Goal: Task Accomplishment & Management: Manage account settings

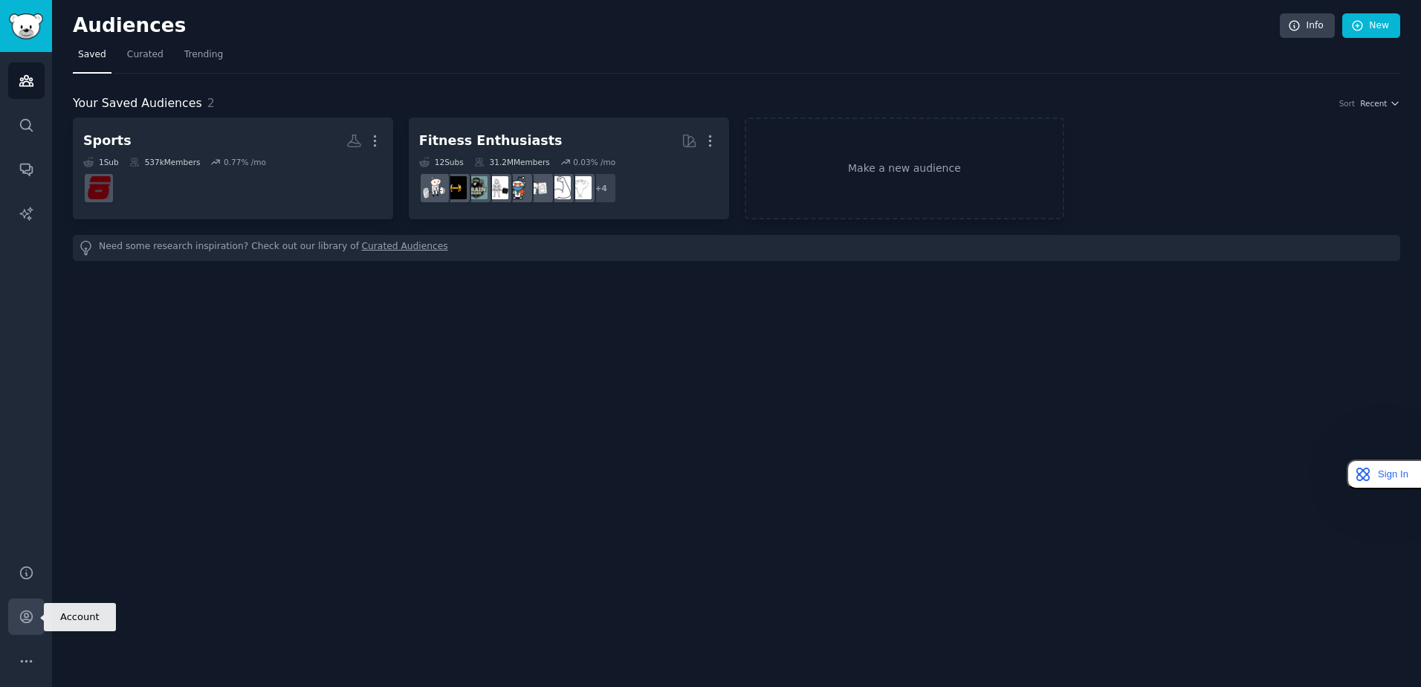
click at [29, 619] on icon "Sidebar" at bounding box center [26, 617] width 12 height 12
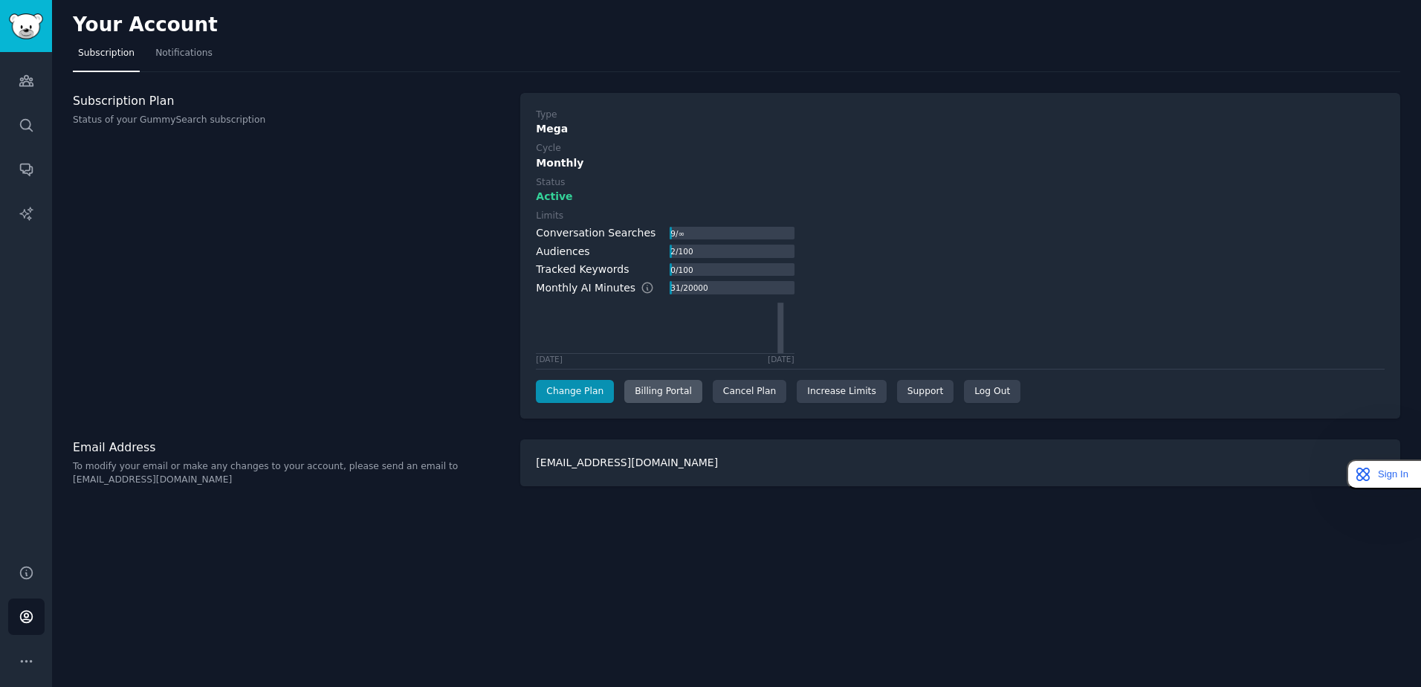
click at [660, 395] on div "Billing Portal" at bounding box center [663, 392] width 78 height 24
click at [752, 395] on div "Cancel Plan" at bounding box center [750, 392] width 74 height 24
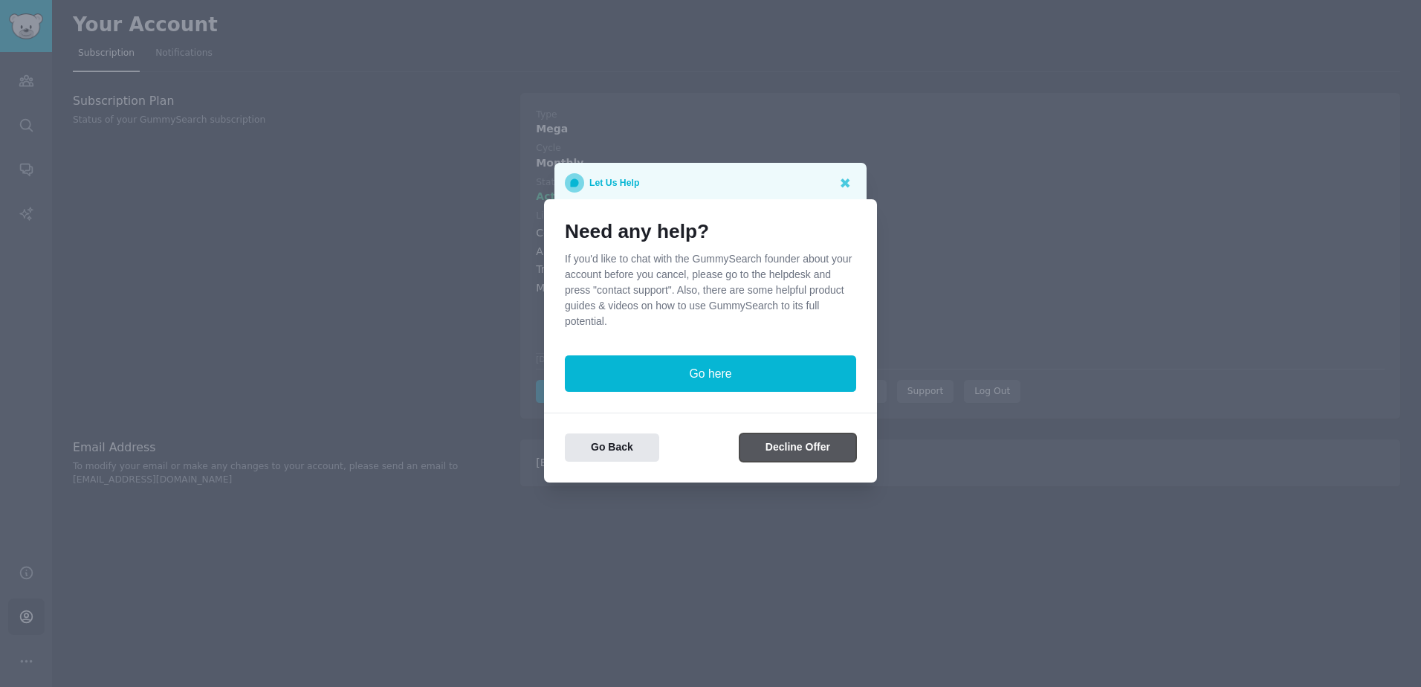
click at [798, 454] on button "Decline Offer" at bounding box center [798, 447] width 117 height 29
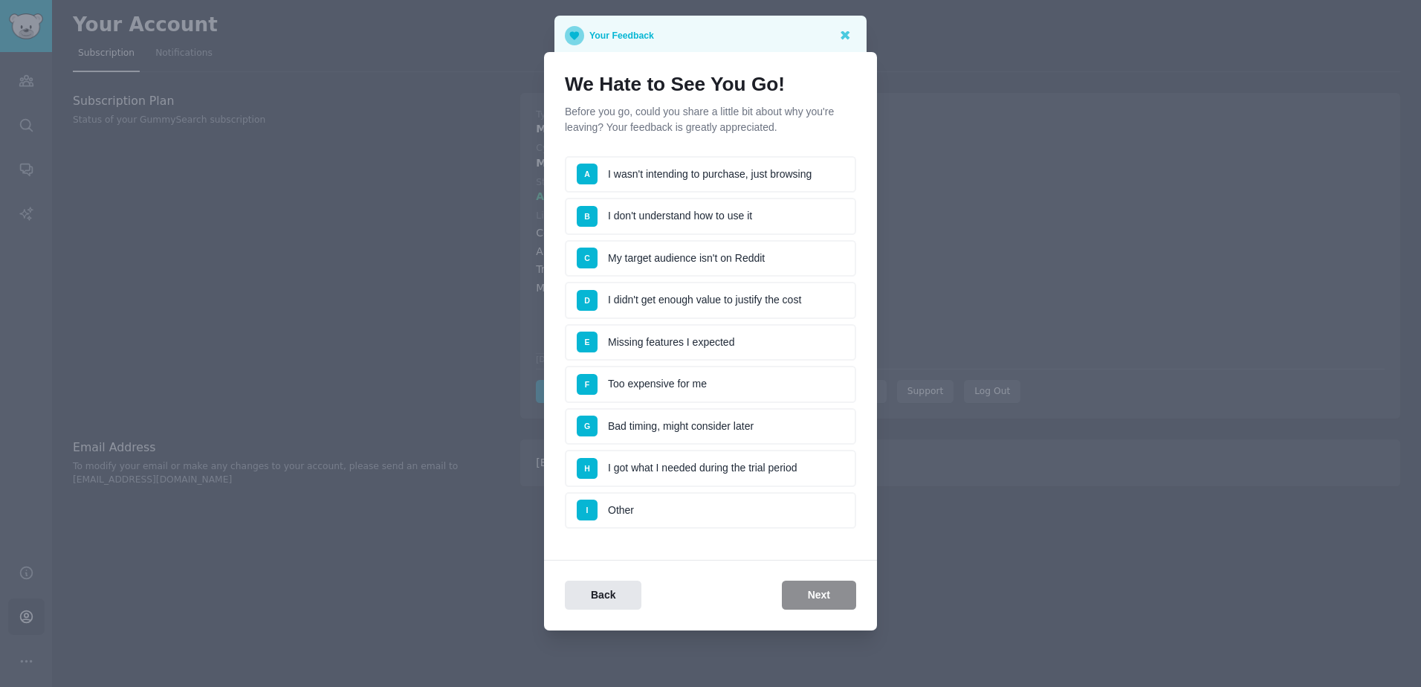
click at [671, 335] on li "E Missing features I expected" at bounding box center [710, 342] width 291 height 37
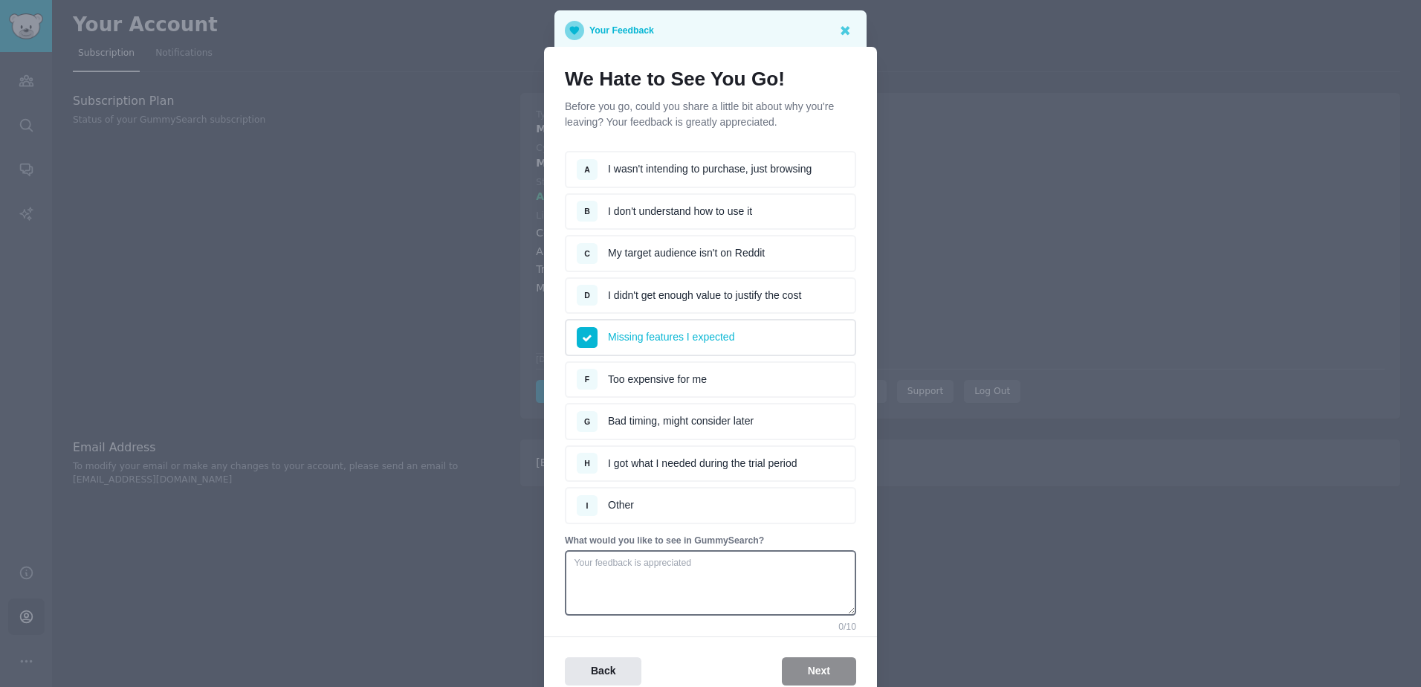
click at [648, 509] on li "I Other" at bounding box center [710, 505] width 291 height 37
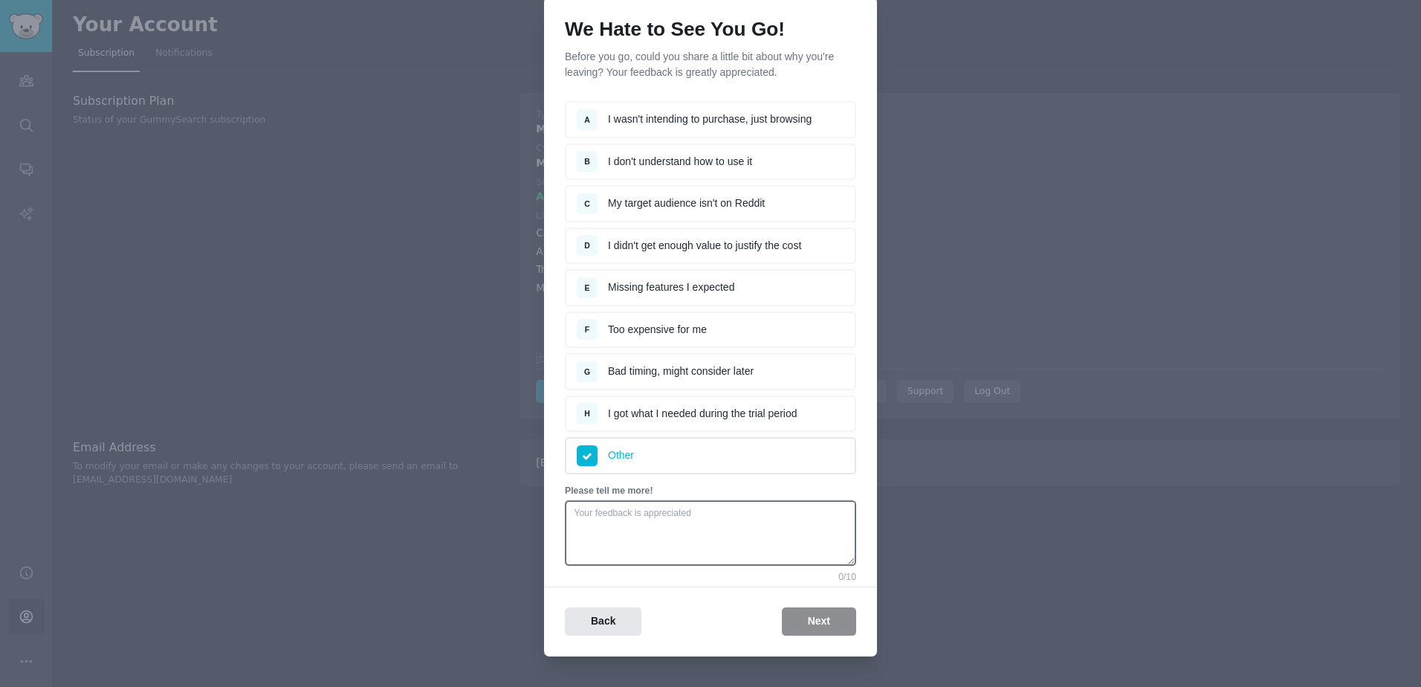
scroll to position [71, 0]
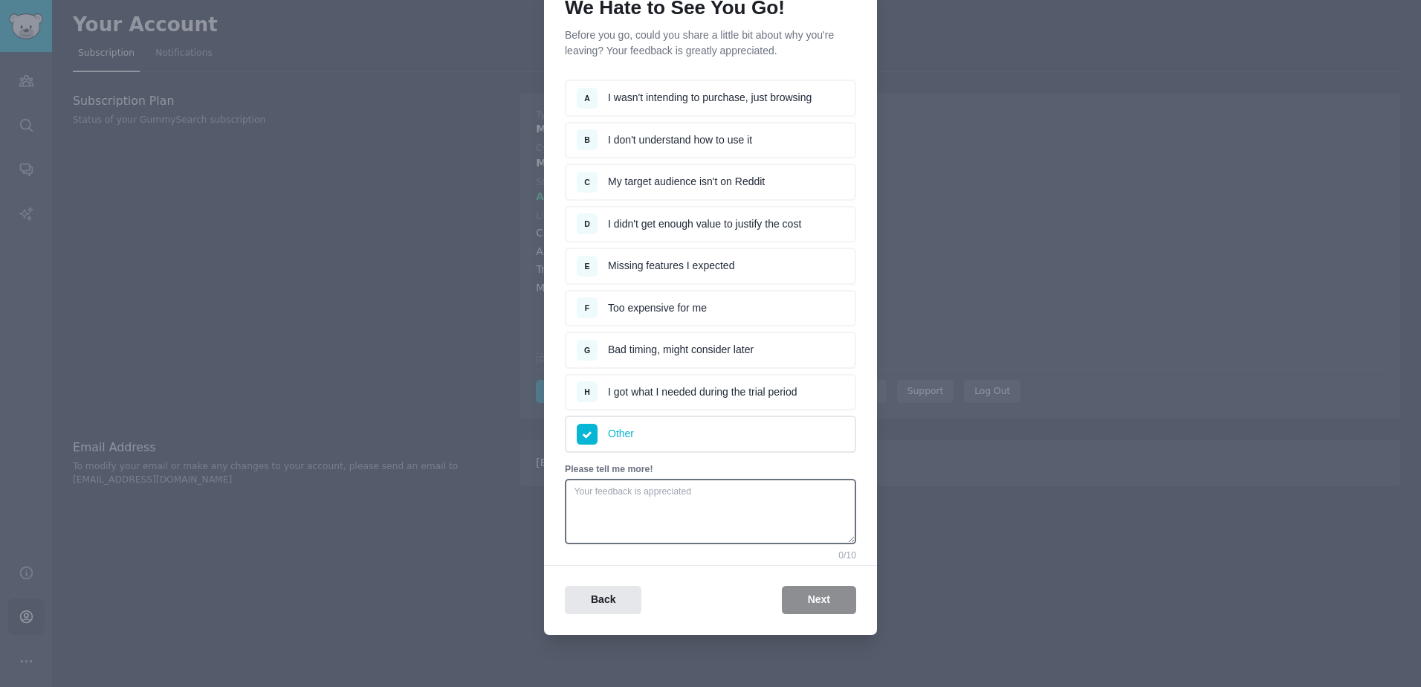
click at [815, 595] on div "Back Next" at bounding box center [710, 600] width 333 height 29
click at [700, 496] on textarea at bounding box center [710, 511] width 291 height 65
type textarea "."
click at [805, 596] on div "Back Next" at bounding box center [710, 600] width 333 height 29
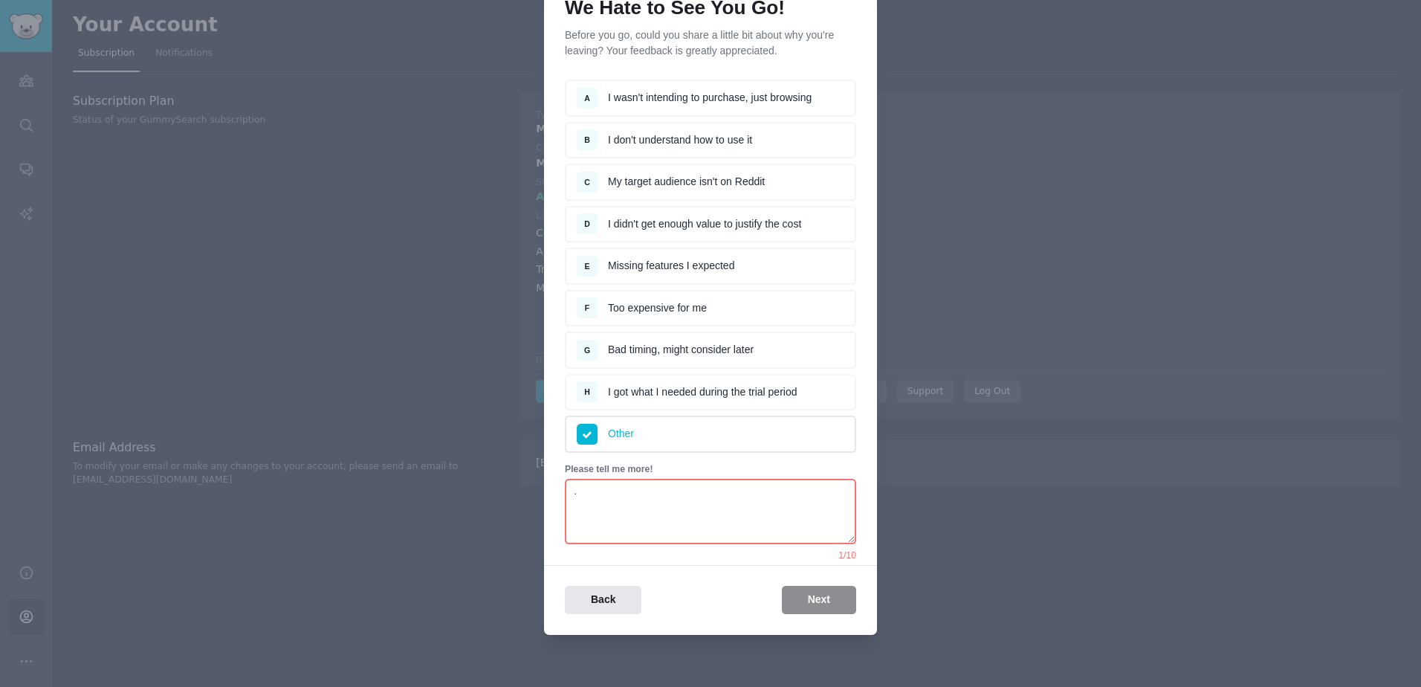
drag, startPoint x: 805, startPoint y: 596, endPoint x: 703, endPoint y: 522, distance: 126.1
click at [703, 522] on textarea "." at bounding box center [710, 511] width 291 height 65
click at [697, 396] on li "H I got what I needed during the trial period" at bounding box center [710, 392] width 291 height 37
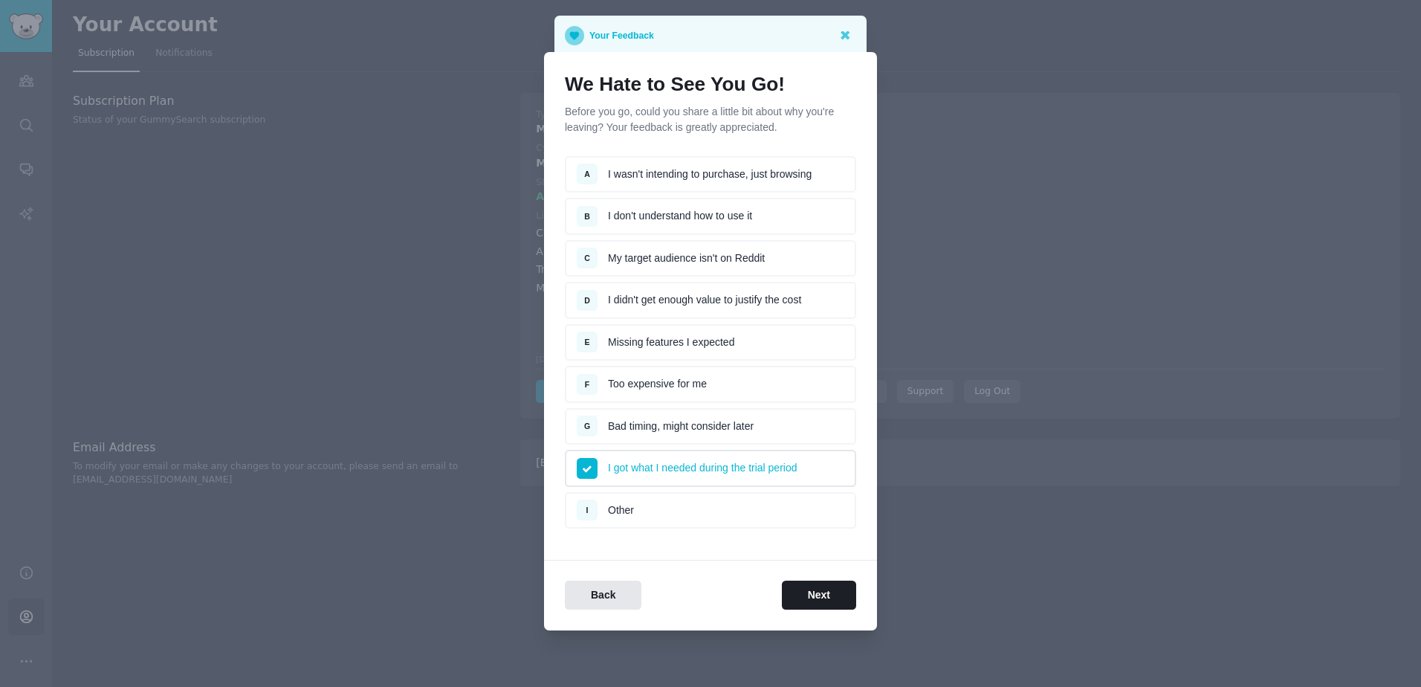
scroll to position [0, 0]
click at [669, 433] on li "G Bad timing, might consider later" at bounding box center [710, 426] width 291 height 37
click at [798, 598] on button "Next" at bounding box center [819, 595] width 74 height 29
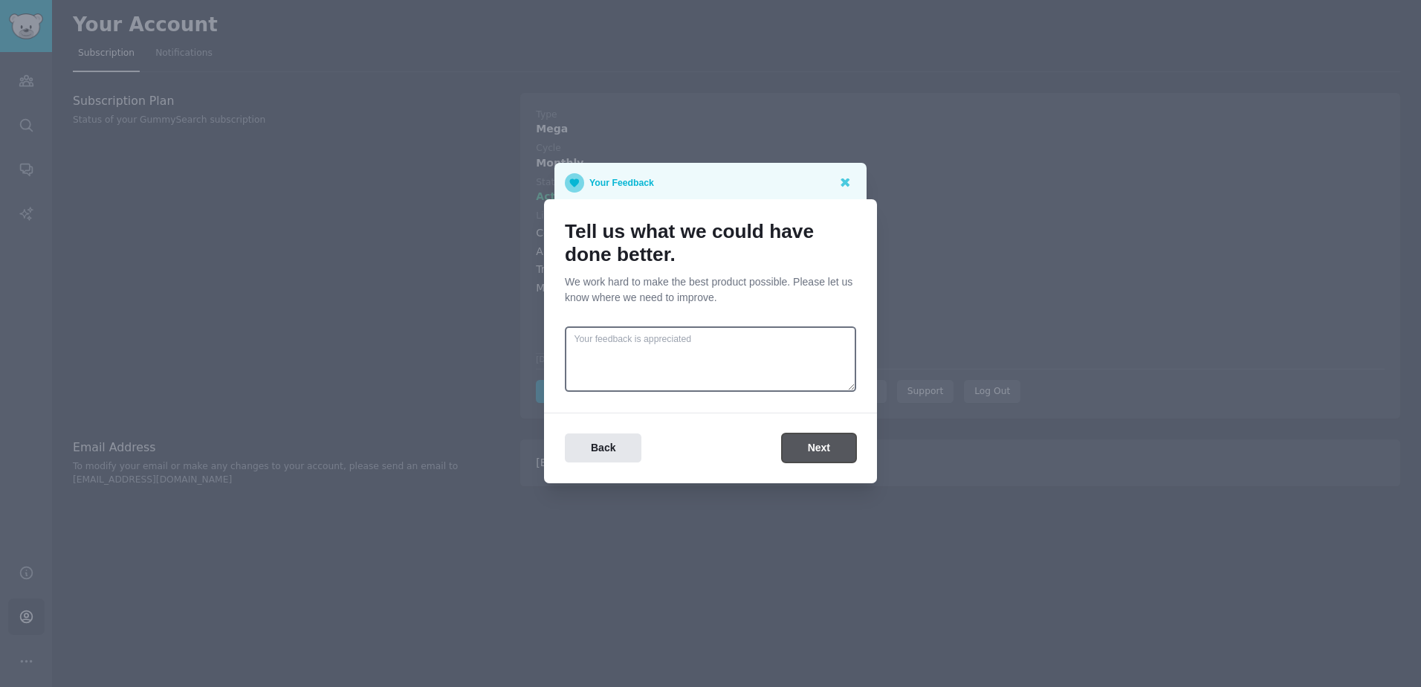
click at [810, 450] on button "Next" at bounding box center [819, 447] width 74 height 29
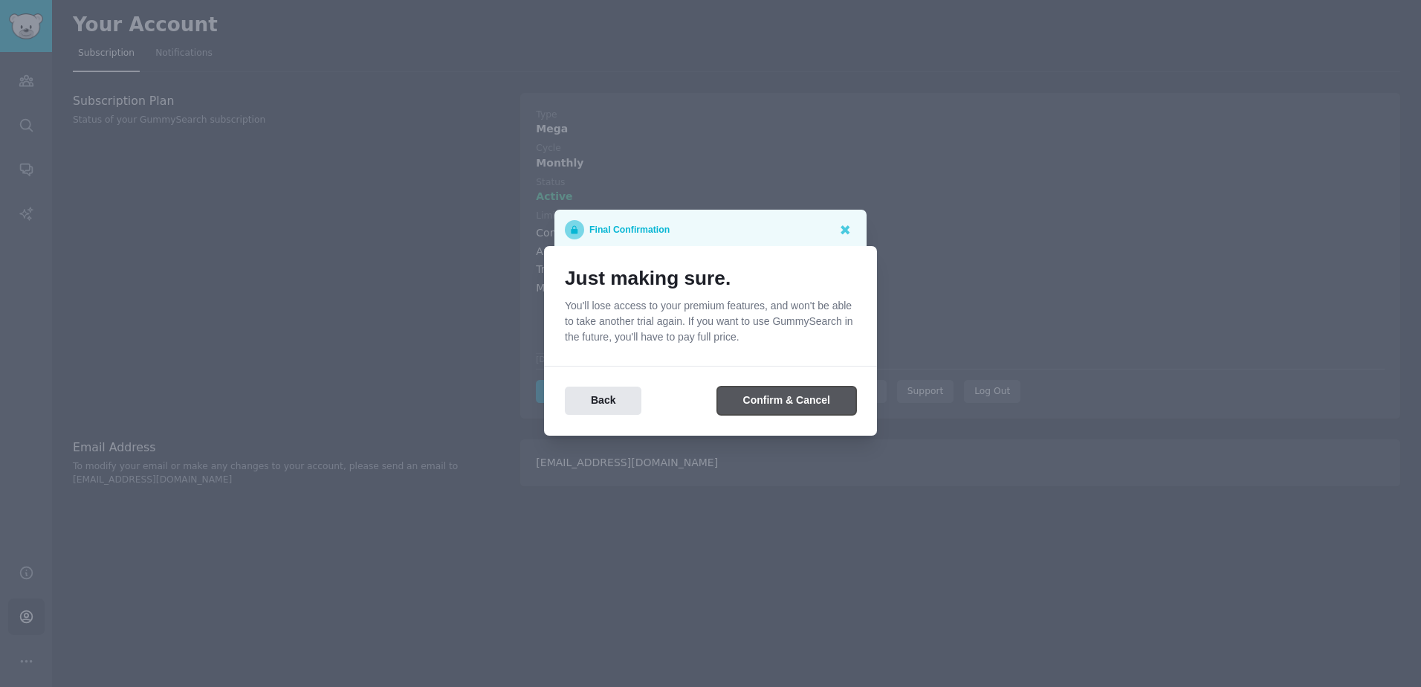
click at [749, 397] on button "Confirm & Cancel" at bounding box center [786, 401] width 139 height 29
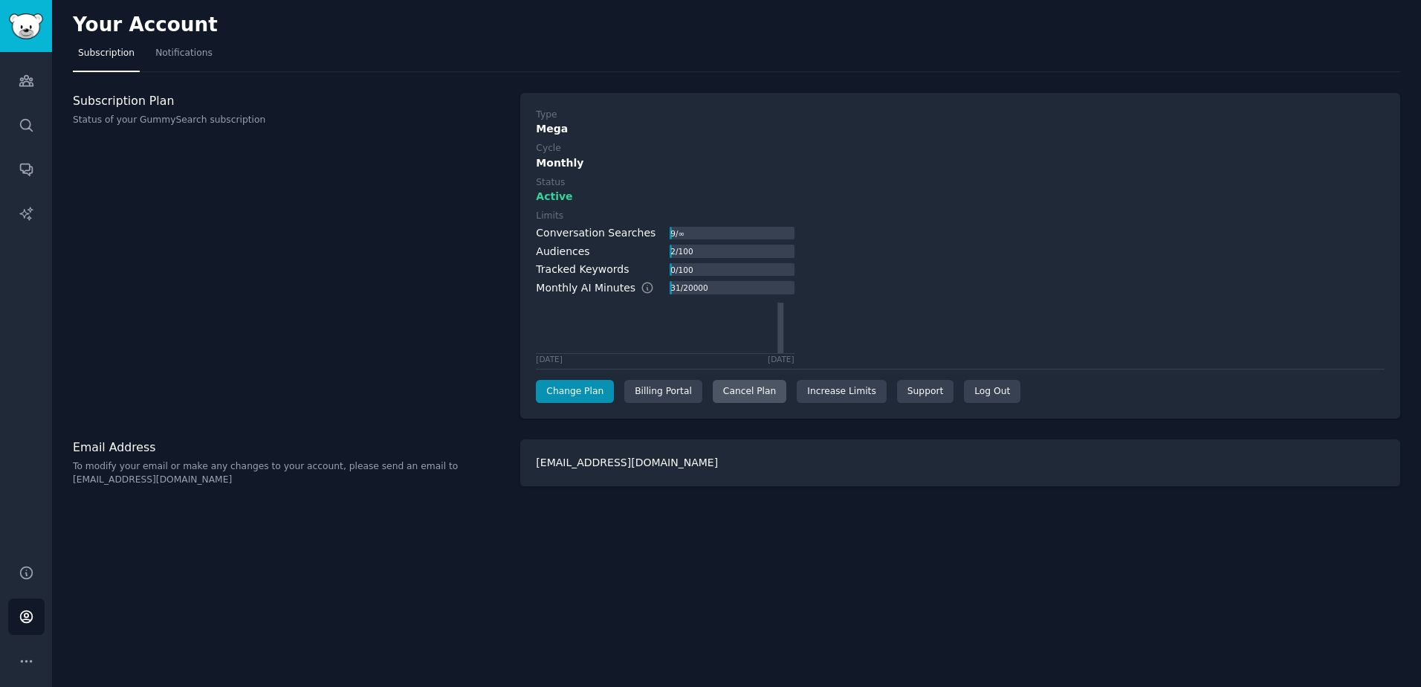
click at [747, 394] on div "Cancel Plan" at bounding box center [750, 392] width 74 height 24
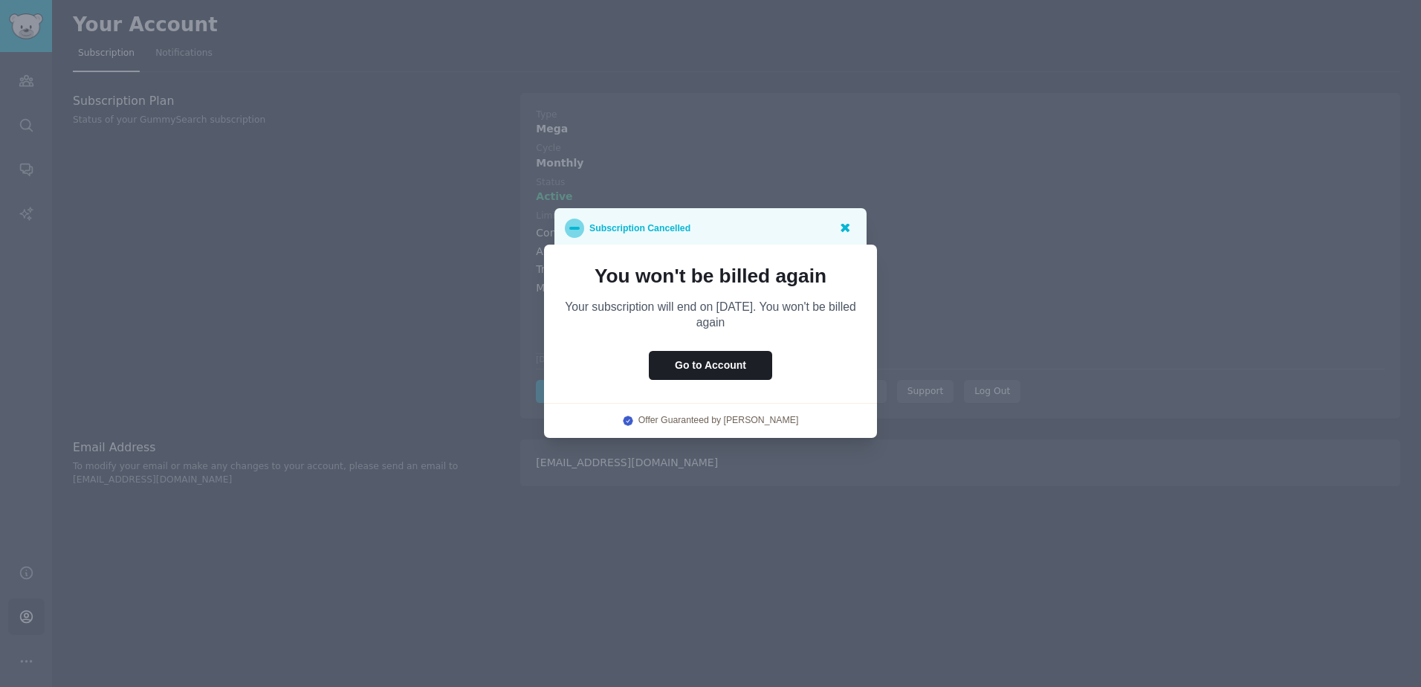
click at [850, 225] on icon at bounding box center [845, 227] width 16 height 16
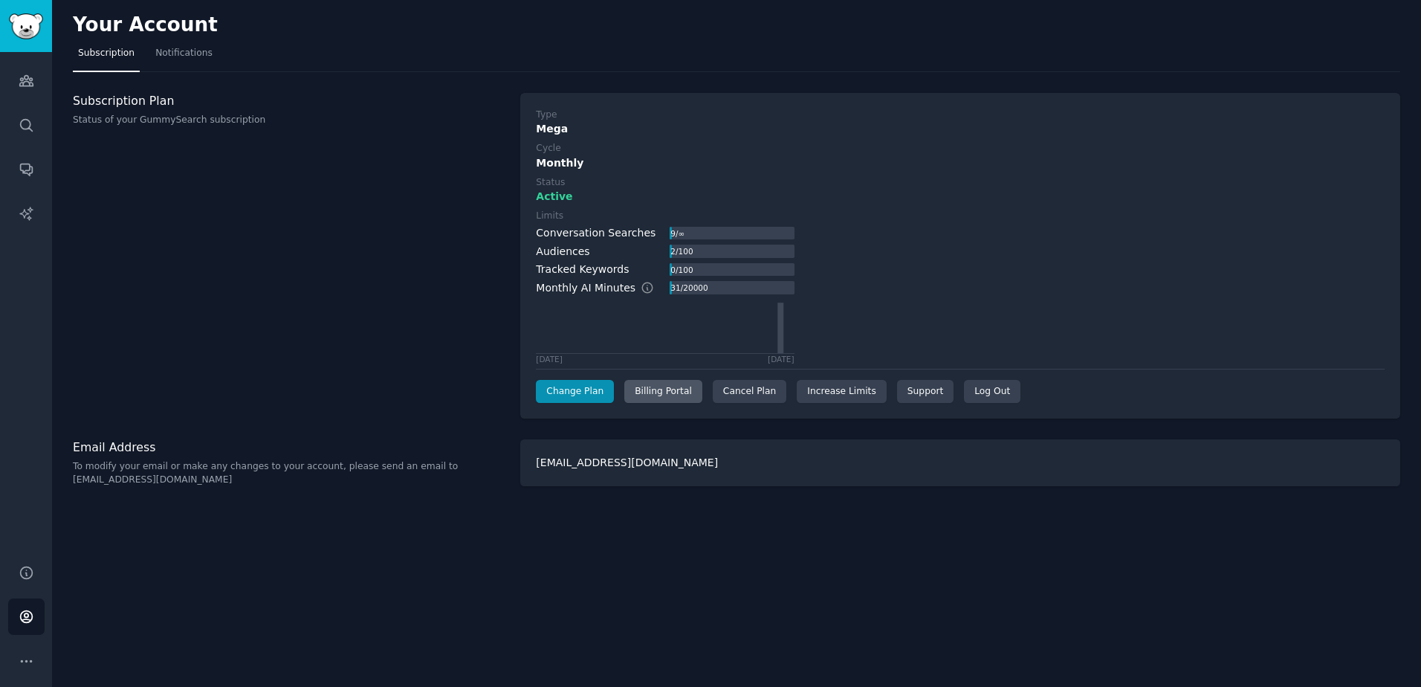
click at [671, 395] on div "Billing Portal" at bounding box center [663, 392] width 78 height 24
click at [744, 397] on div "Cancel Plan" at bounding box center [750, 392] width 74 height 24
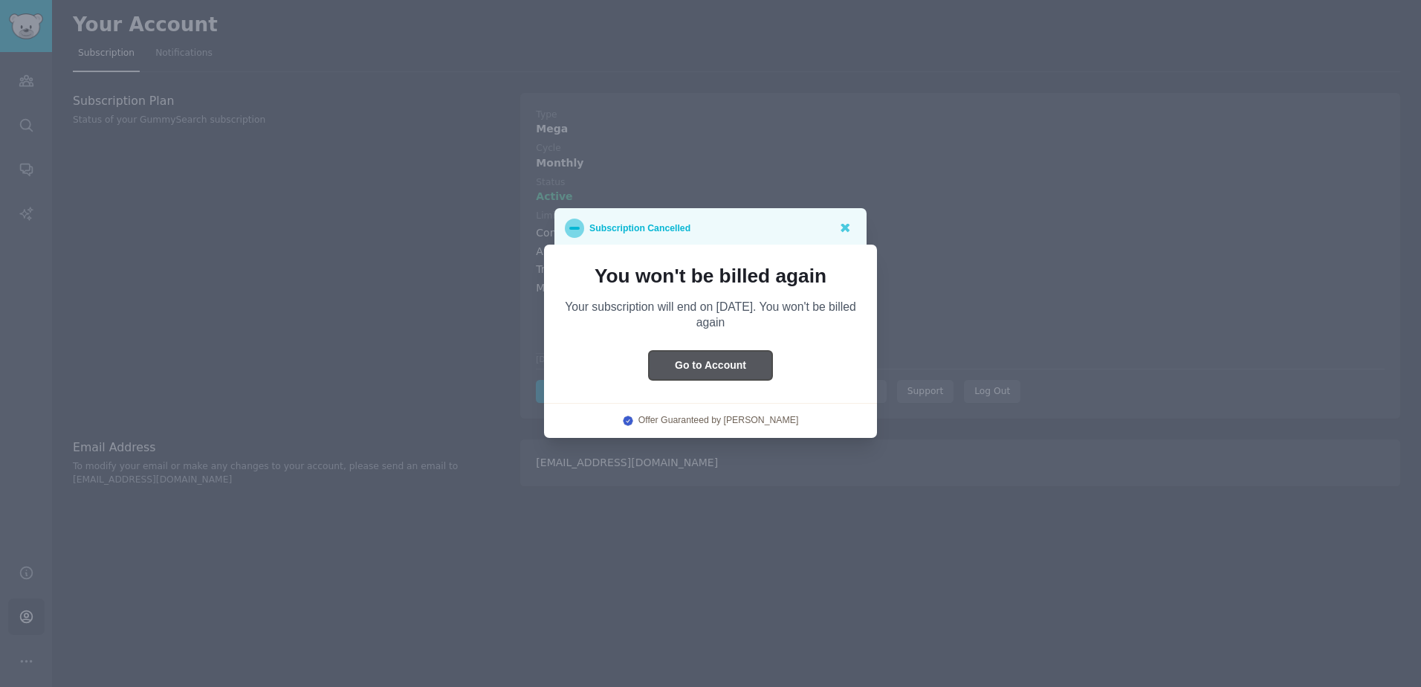
click at [703, 357] on button "Go to Account" at bounding box center [710, 365] width 123 height 29
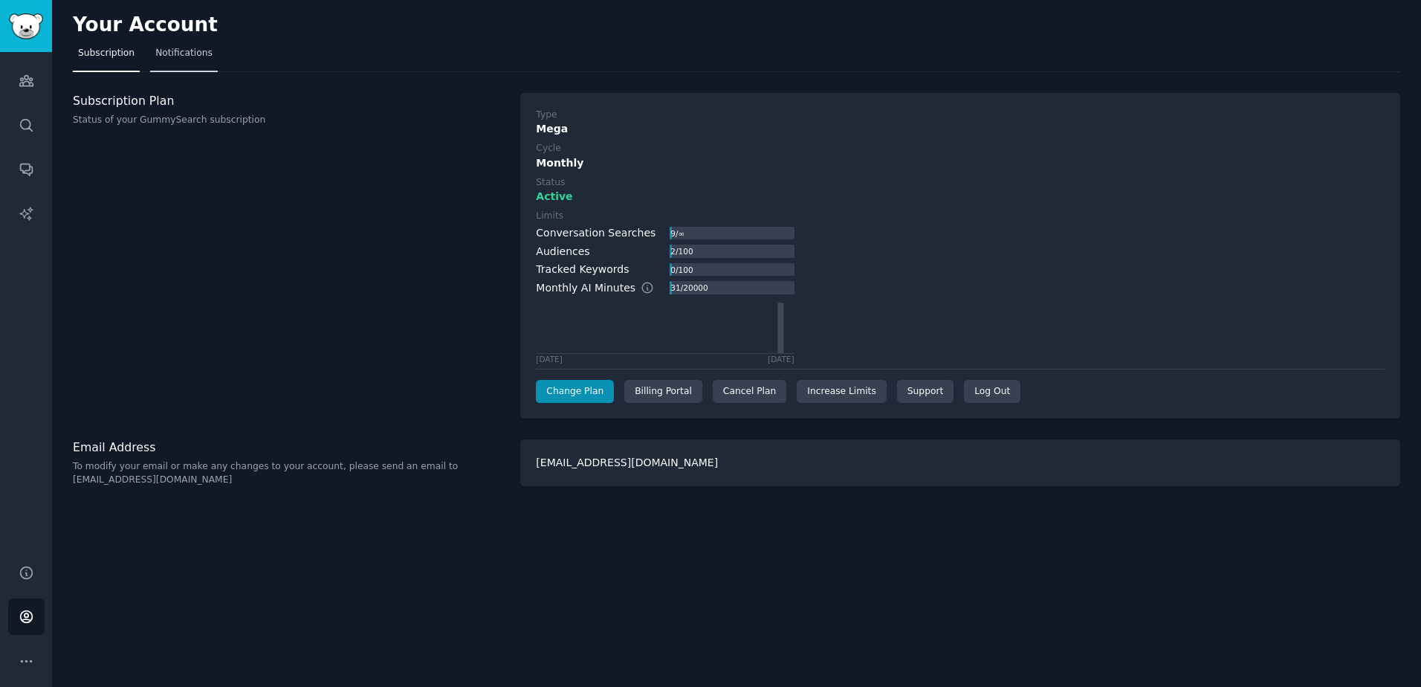
click at [164, 55] on span "Notifications" at bounding box center [183, 53] width 57 height 13
